Goal: Contribute content: Add original content to the website for others to see

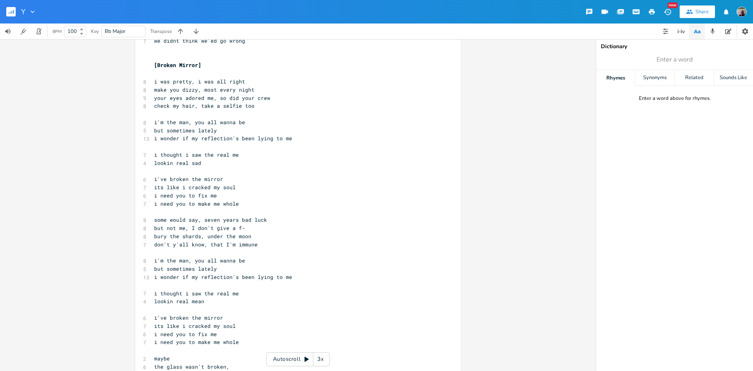
scroll to position [207, 0]
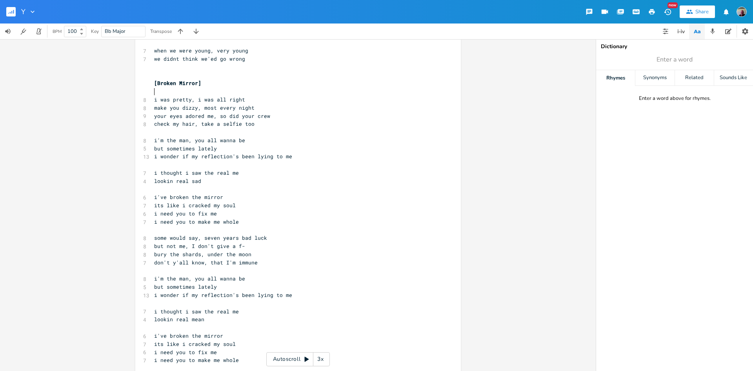
click at [160, 91] on pre "​" at bounding box center [294, 91] width 283 height 8
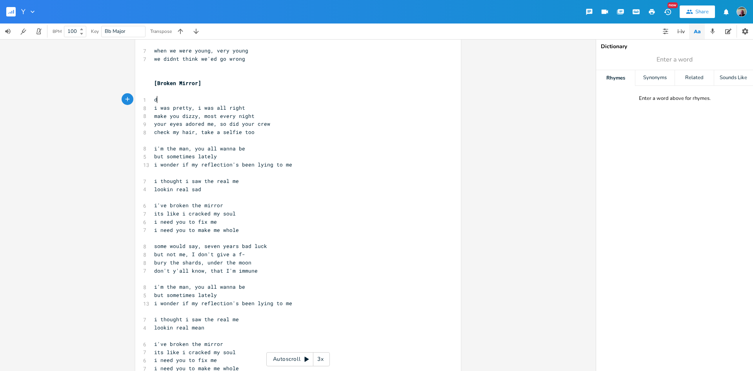
scroll to position [0, 4]
type textarea "d"
click at [159, 109] on li "D" at bounding box center [166, 108] width 24 height 8
click at [153, 115] on pre "make you dizzy, most every night" at bounding box center [294, 116] width 283 height 8
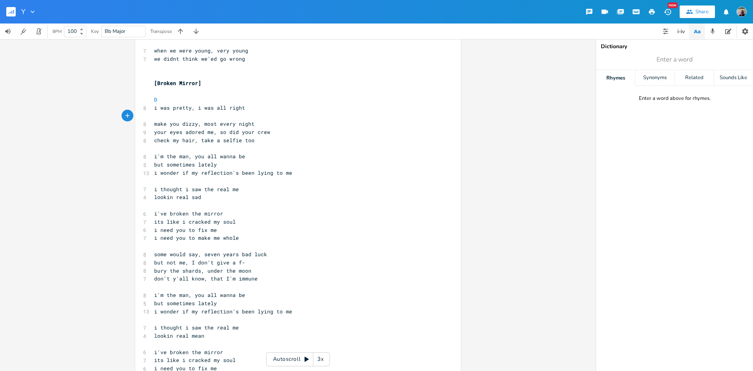
type textarea "g"
type textarea "a"
drag, startPoint x: 213, startPoint y: 107, endPoint x: 196, endPoint y: 110, distance: 17.1
click at [196, 110] on span "i was pretty, i was all right" at bounding box center [199, 107] width 91 height 7
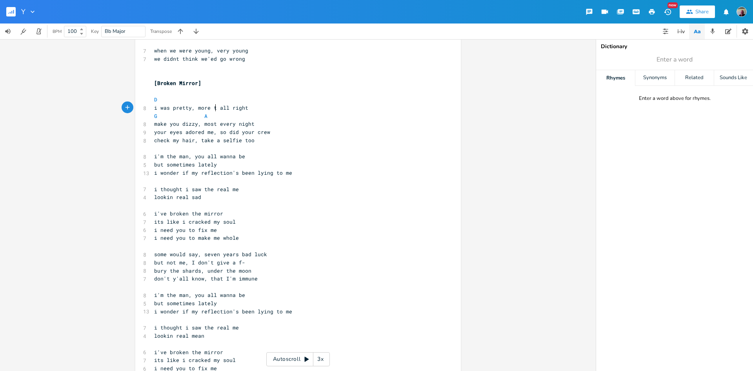
scroll to position [0, 22]
type textarea "more tg-"
type textarea "han"
drag, startPoint x: 163, startPoint y: 204, endPoint x: 175, endPoint y: 208, distance: 12.0
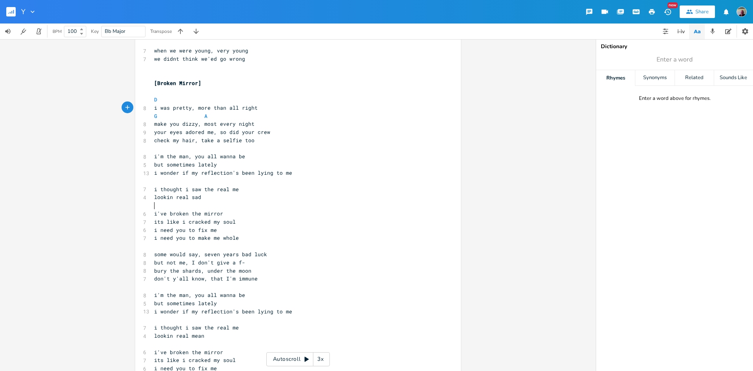
click at [163, 204] on pre "​" at bounding box center [294, 206] width 283 height 8
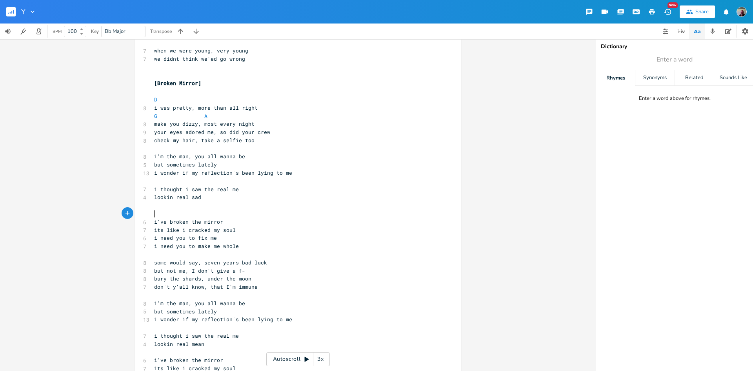
type textarea "d"
type textarea "f"
click at [208, 239] on li "F#m" at bounding box center [215, 239] width 24 height 8
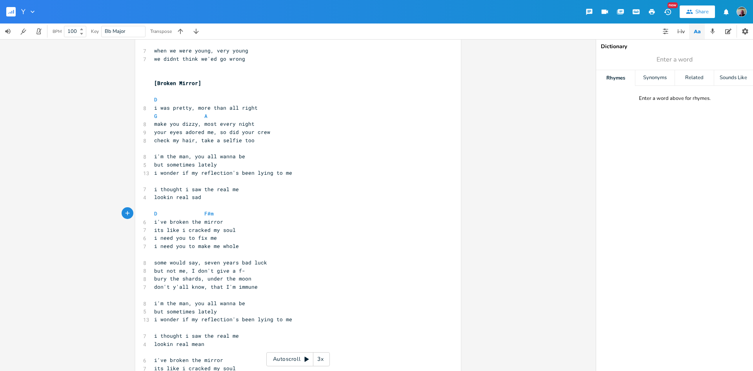
click at [226, 223] on pre "i've broken the mirror" at bounding box center [294, 222] width 283 height 8
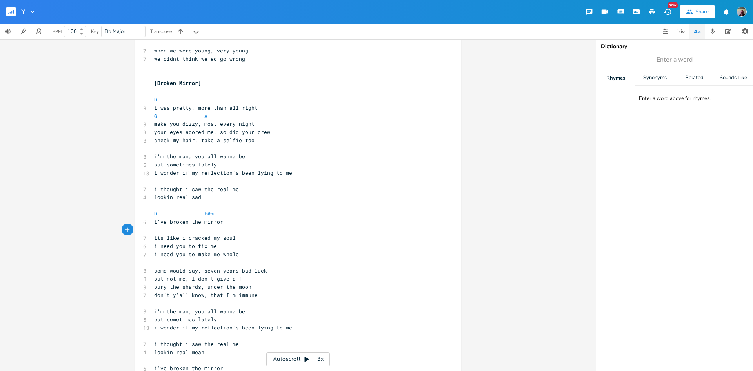
scroll to position [0, 3]
type textarea "c"
click at [163, 254] on li "C#m" at bounding box center [166, 255] width 24 height 8
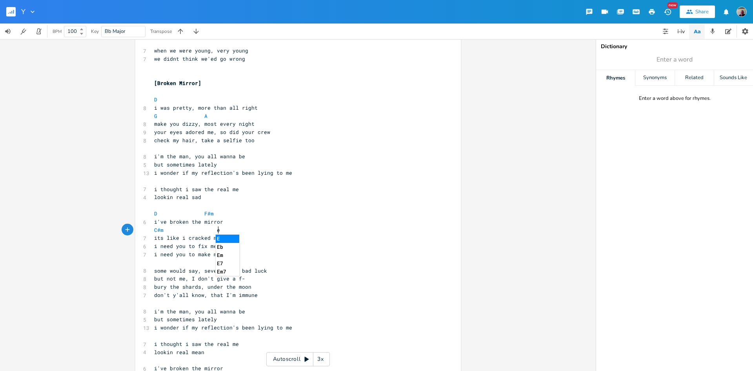
type textarea "e"
click at [218, 237] on li "E" at bounding box center [228, 239] width 24 height 8
click at [242, 238] on pre "its like i cracked my soul" at bounding box center [294, 238] width 283 height 8
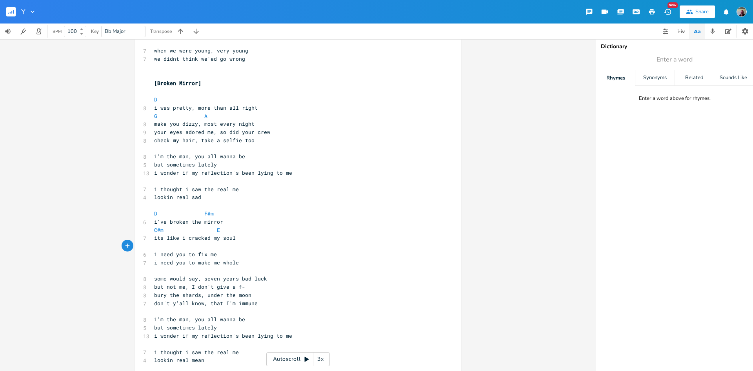
type textarea "d"
type textarea "f"
click at [211, 271] on li "F#m" at bounding box center [215, 271] width 24 height 8
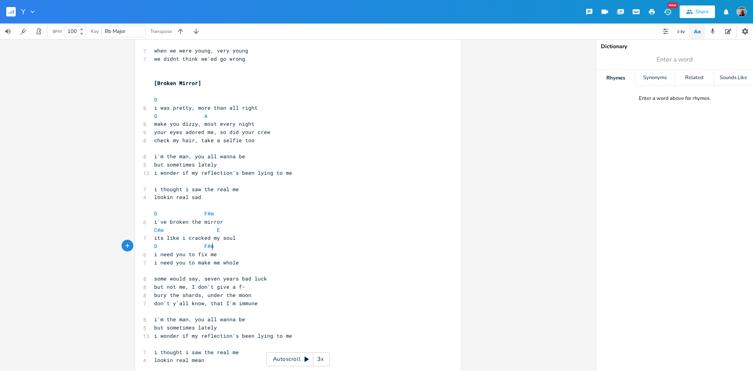
click at [223, 255] on pre "i need you to fix me" at bounding box center [294, 255] width 283 height 8
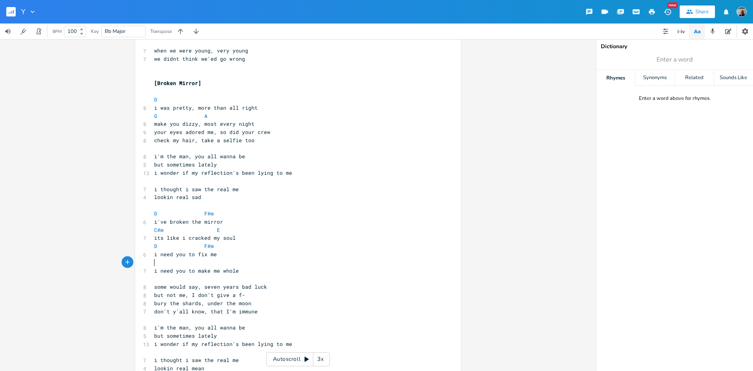
scroll to position [0, 3]
type textarea "c"
click at [158, 287] on li "C#m" at bounding box center [166, 288] width 24 height 8
type textarea "d"
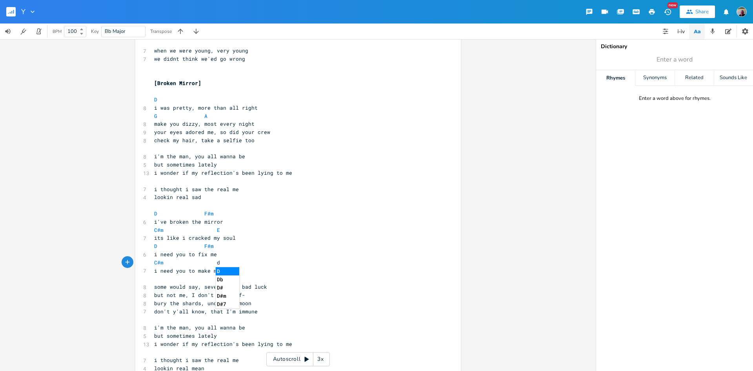
click at [230, 269] on li "D" at bounding box center [228, 271] width 24 height 8
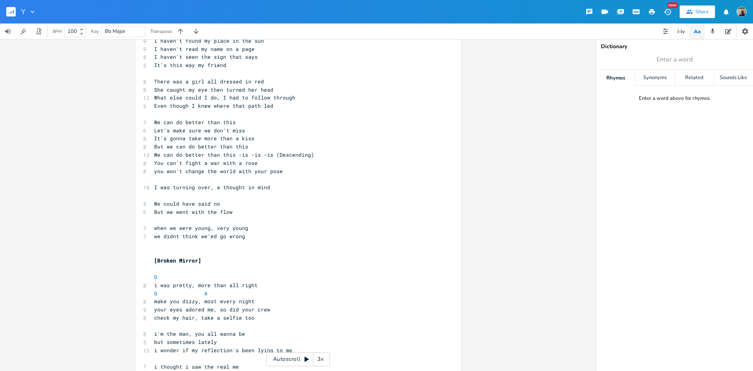
scroll to position [0, 0]
